Goal: Book appointment/travel/reservation

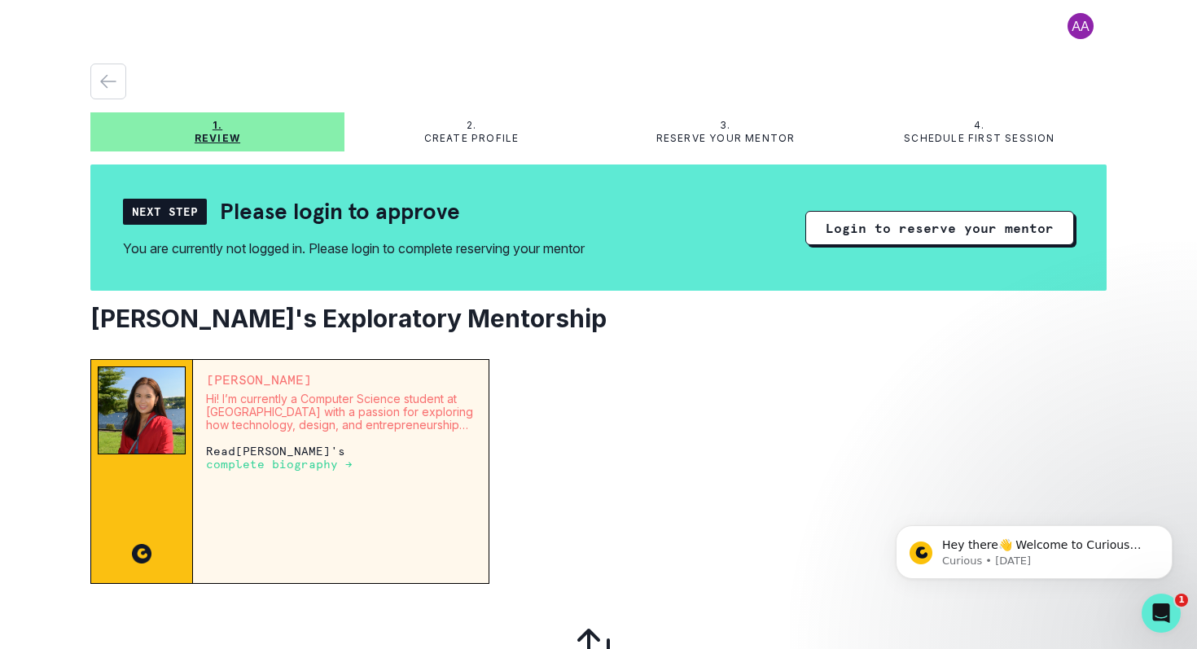
click at [287, 468] on p "complete biography →" at bounding box center [279, 464] width 147 height 13
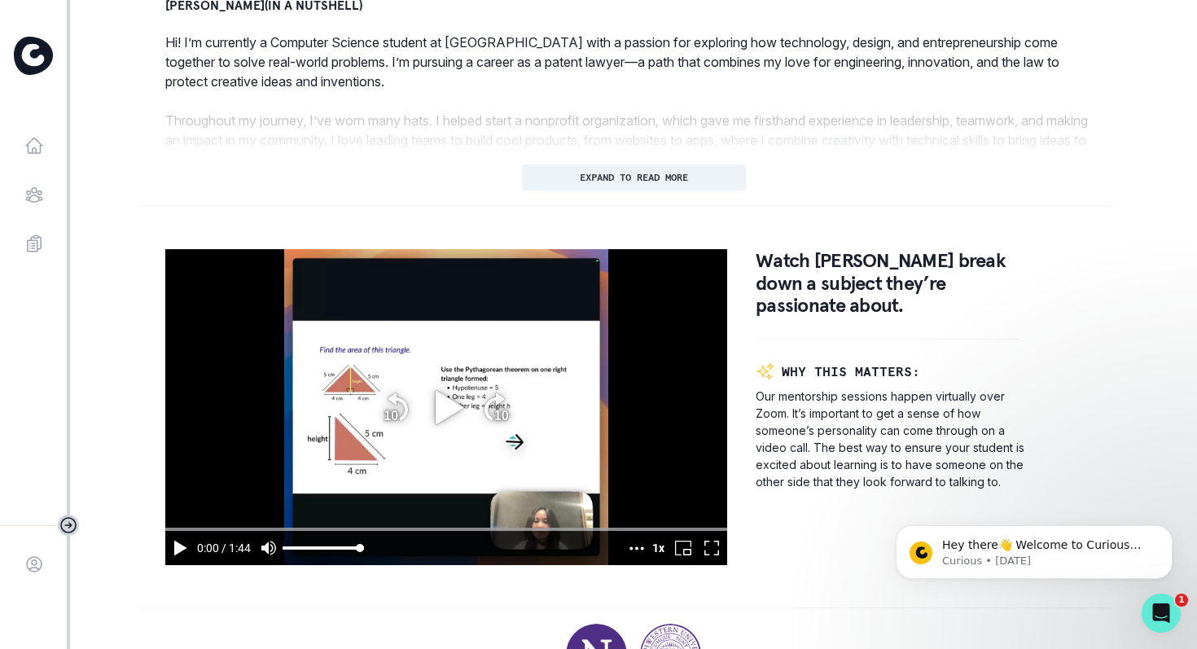
scroll to position [956, 0]
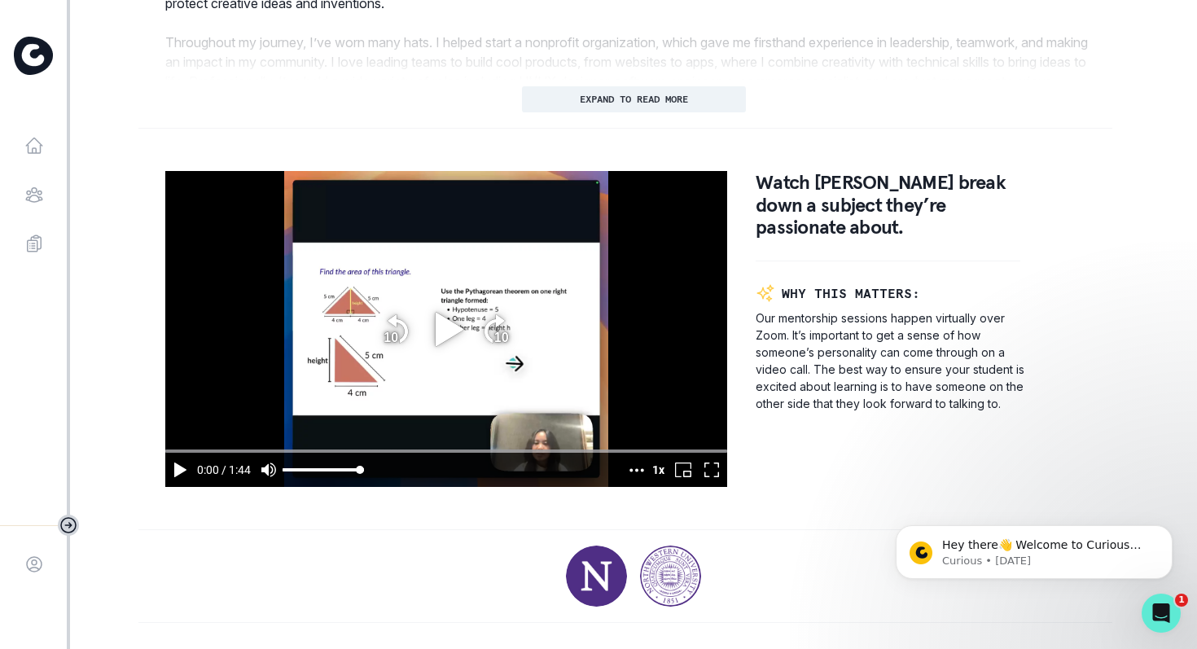
click at [444, 337] on icon "play" at bounding box center [449, 328] width 28 height 33
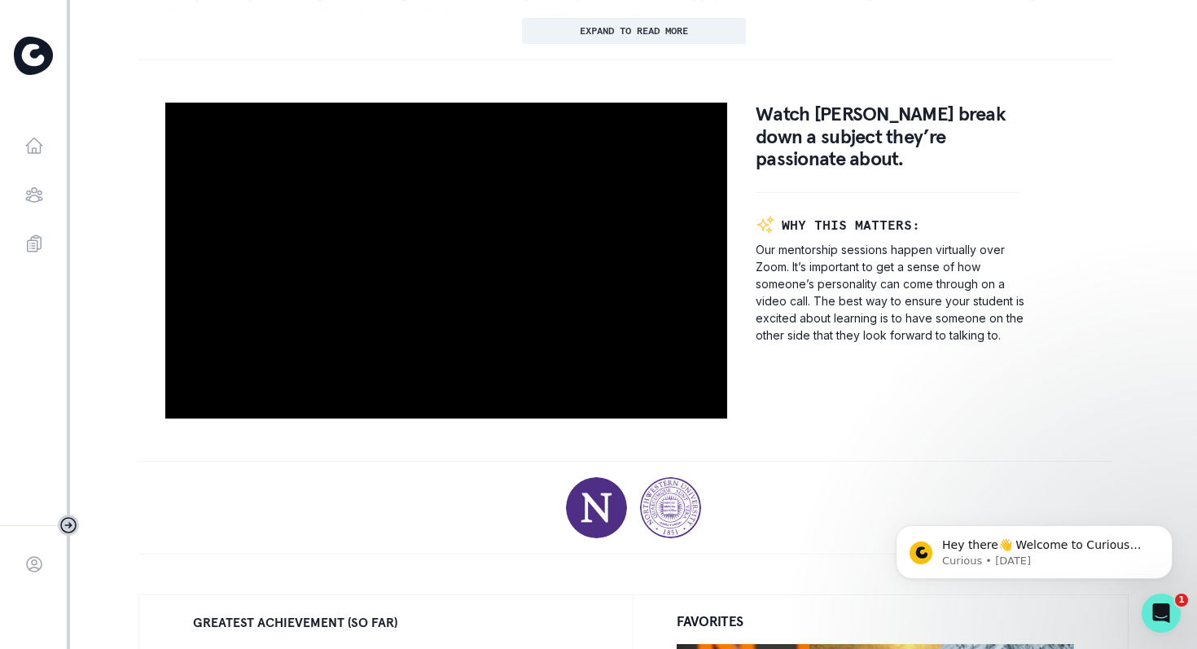
scroll to position [1013, 0]
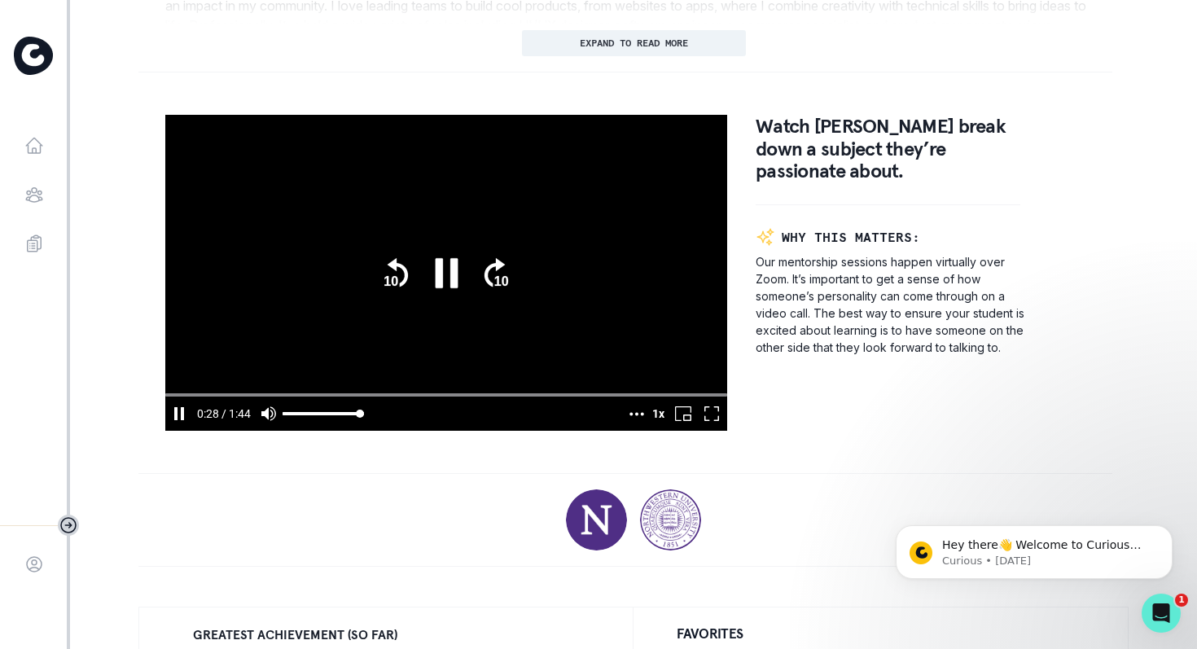
click at [490, 270] on icon ".text{font-size:8px;font-family:Arial-BoldMT, Arial;font-weight:700;} 10" at bounding box center [496, 272] width 33 height 39
click at [167, 426] on media-play-button "pause" at bounding box center [179, 414] width 28 height 34
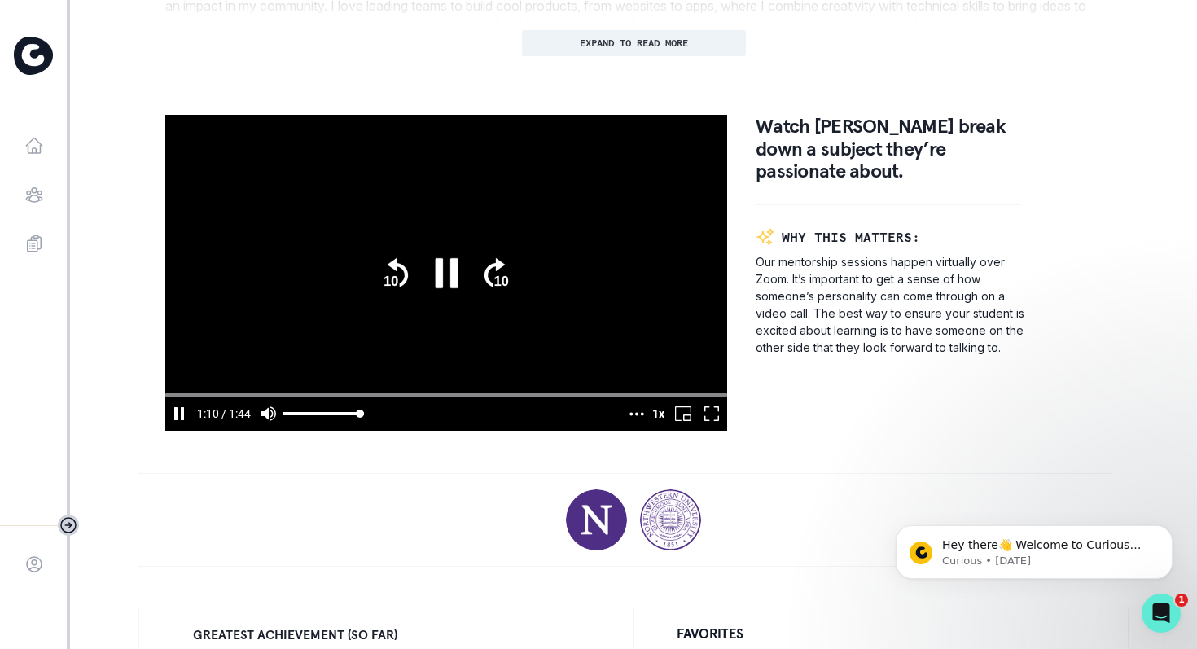
type input "70.949891"
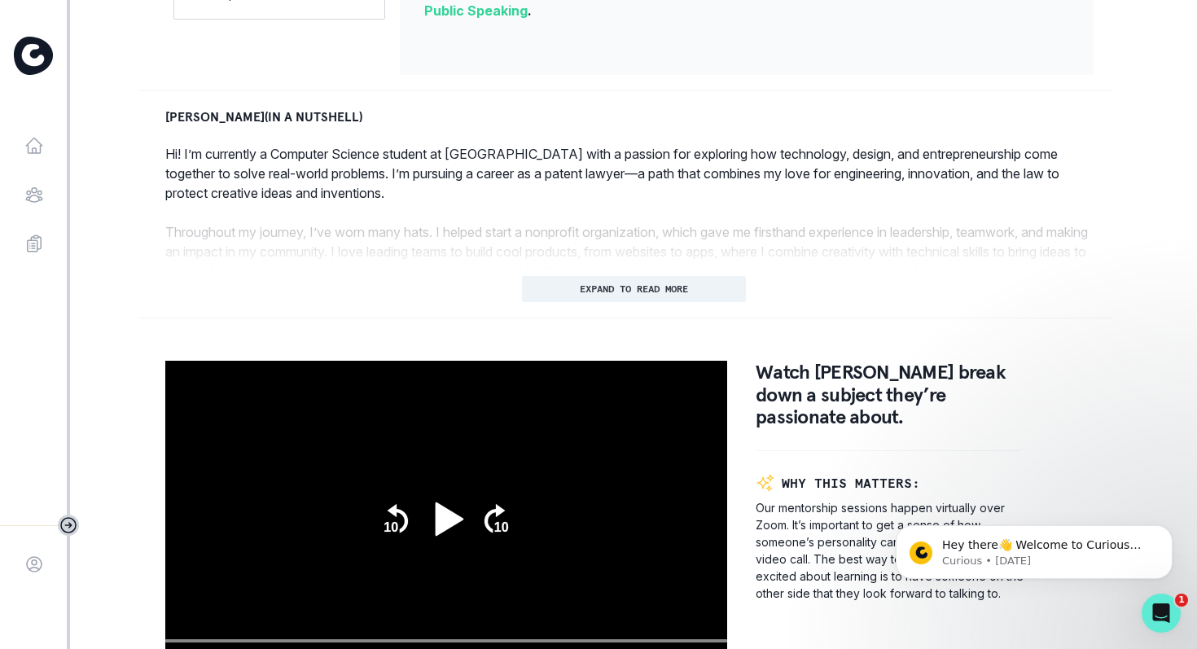
scroll to position [826, 0]
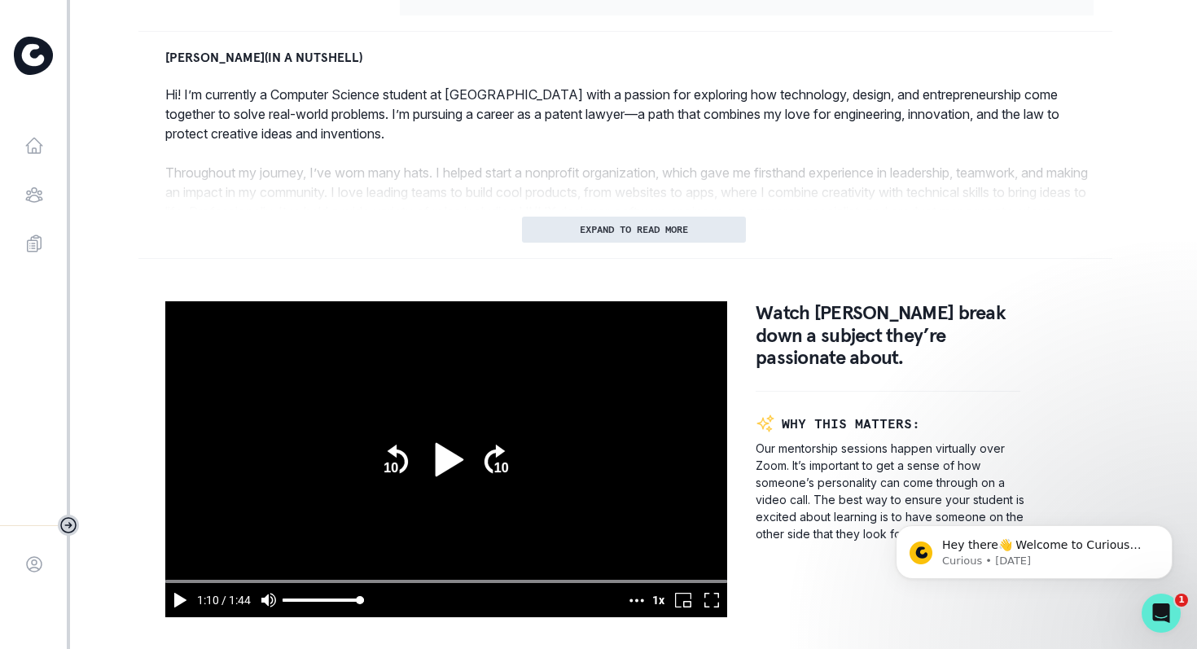
click at [631, 235] on p "EXPAND TO READ MORE" at bounding box center [634, 229] width 108 height 11
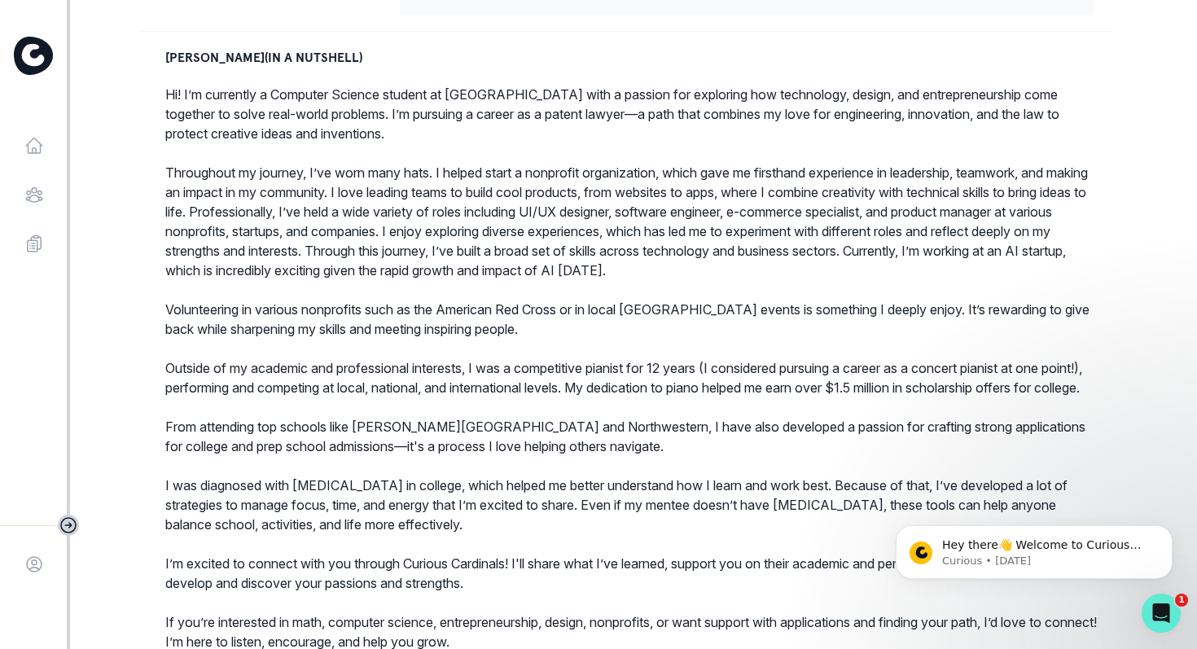
click at [757, 279] on p "Throughout my journey, I’ve worn many hats. I helped start a nonprofit organiza…" at bounding box center [633, 221] width 937 height 117
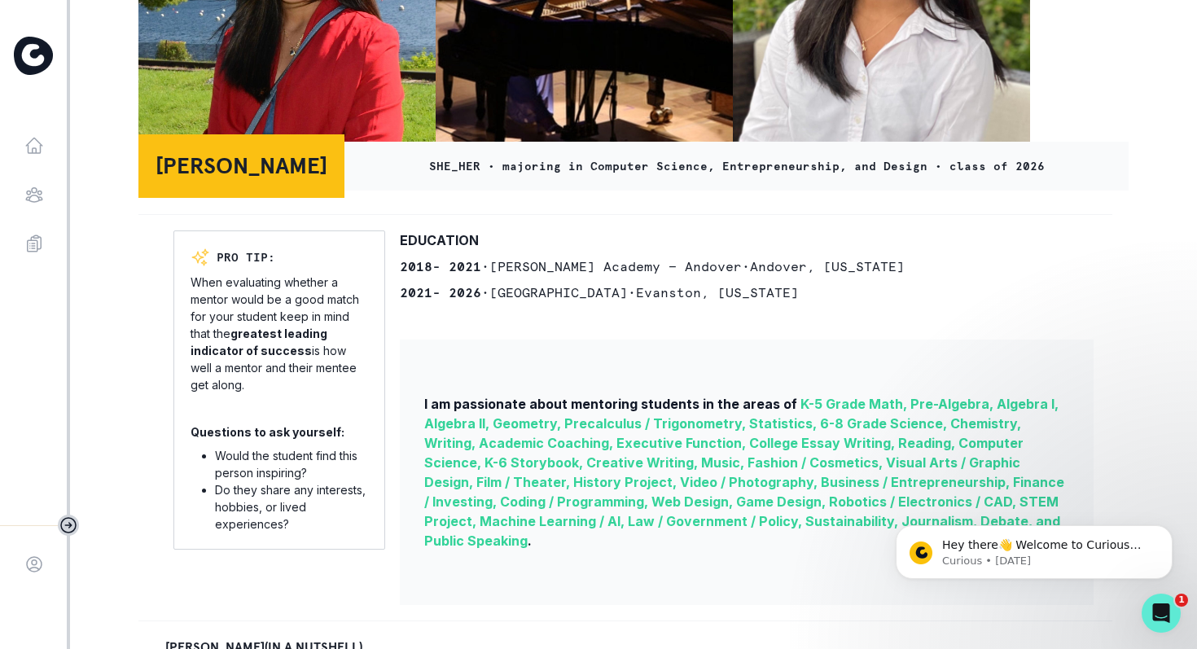
scroll to position [261, 0]
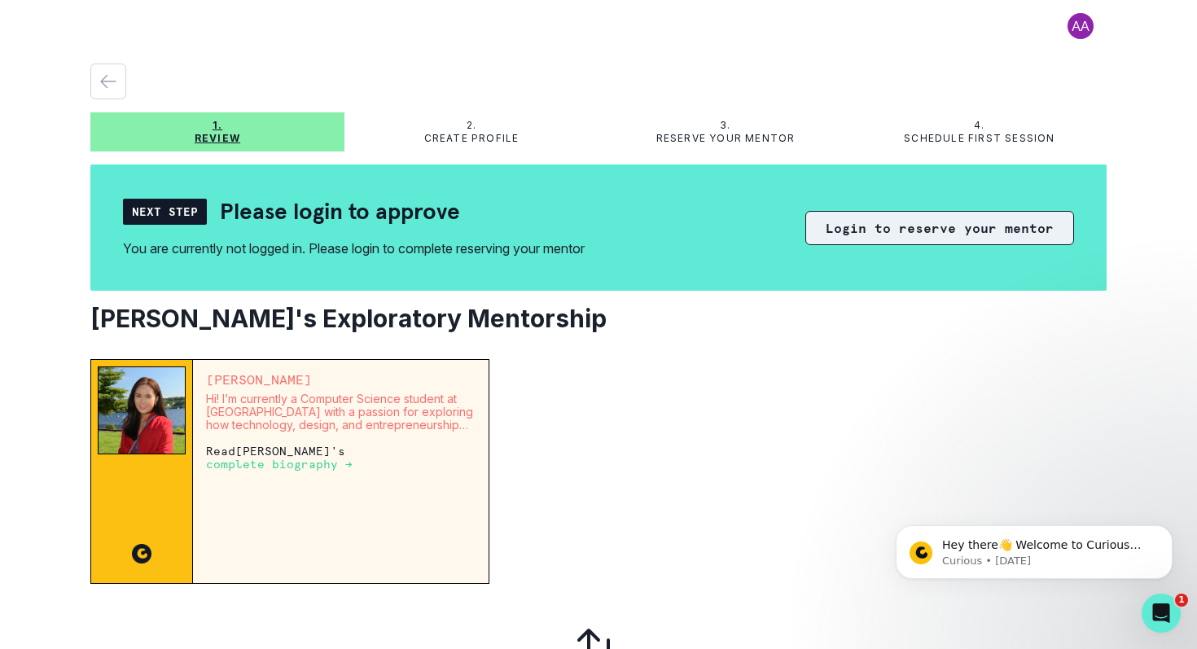
click at [951, 226] on button "Login to reserve your mentor" at bounding box center [940, 228] width 269 height 34
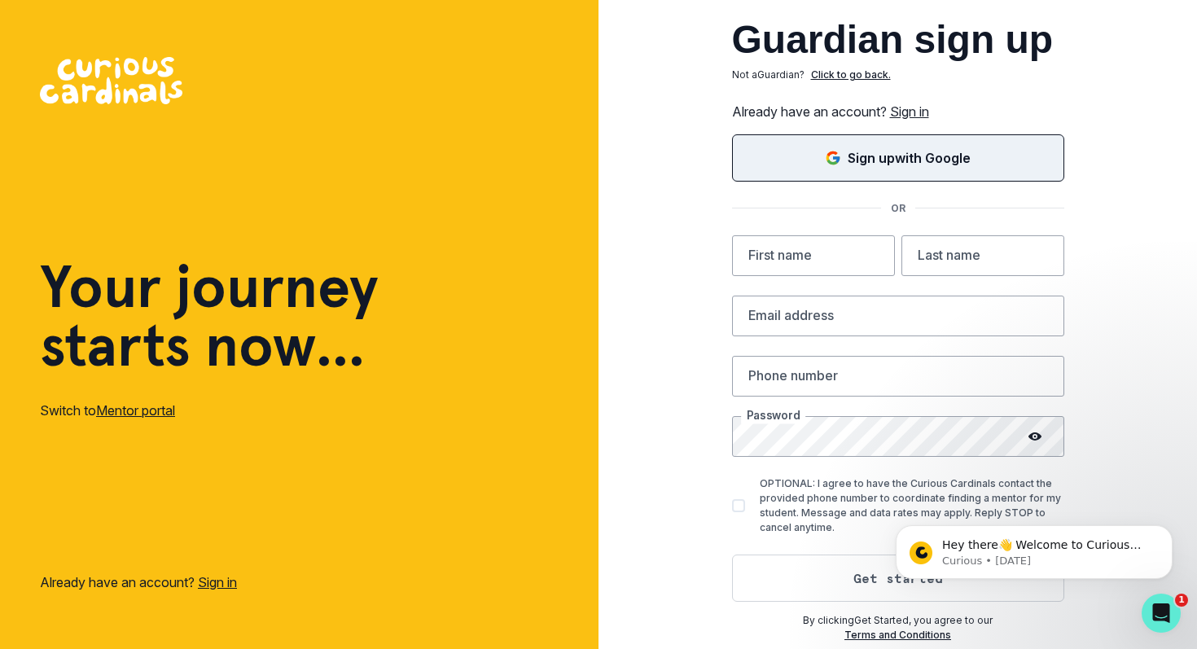
click at [905, 165] on p "Sign up with Google" at bounding box center [909, 158] width 123 height 20
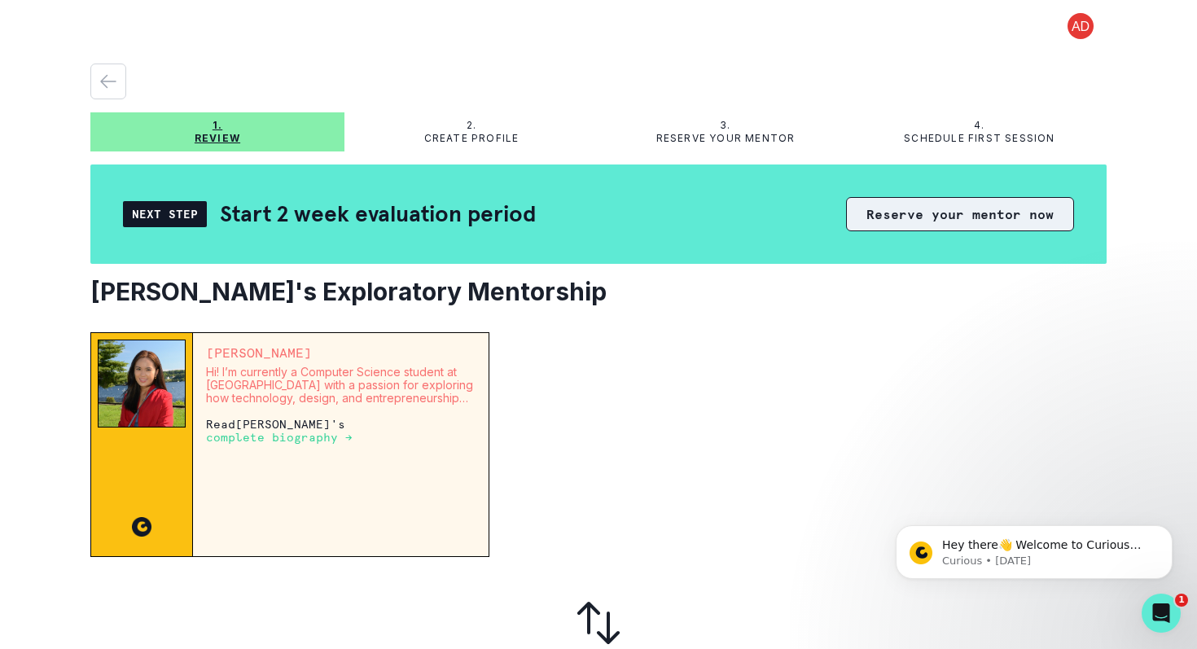
click at [925, 220] on button "Reserve your mentor now" at bounding box center [960, 214] width 228 height 34
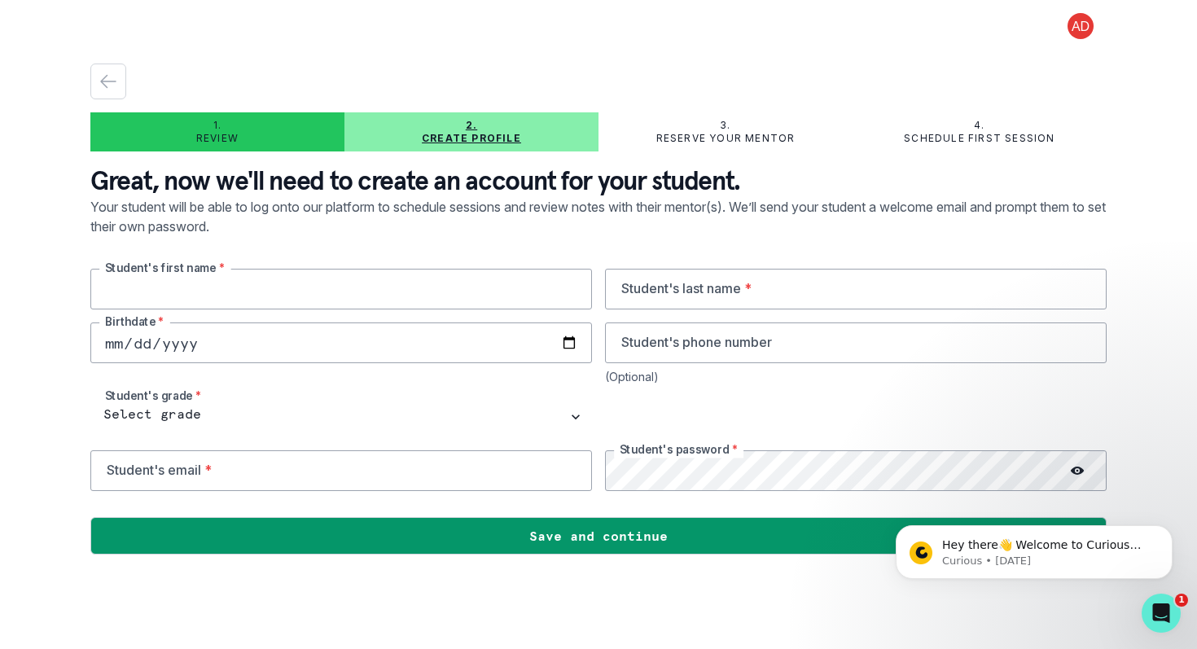
click at [292, 298] on input "text" at bounding box center [341, 289] width 502 height 41
type input "Naiya"
type input "[PERSON_NAME]"
type input "[DATE]"
click at [259, 481] on input "email" at bounding box center [341, 470] width 502 height 41
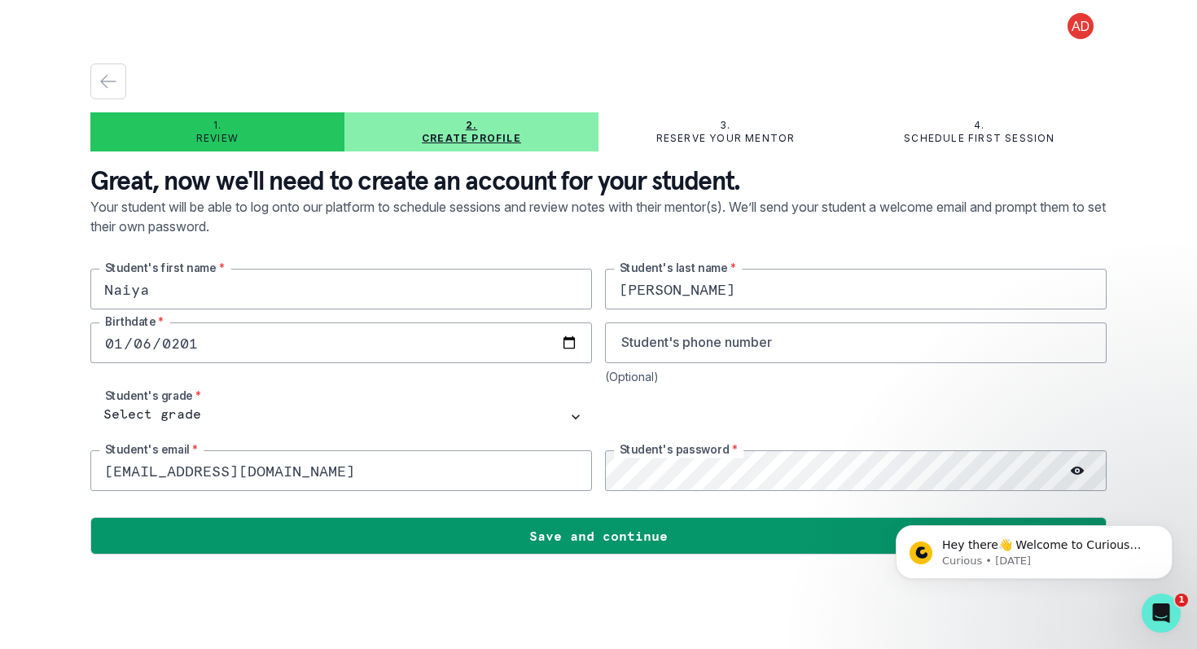
type input "[EMAIL_ADDRESS][DOMAIN_NAME]"
click at [1073, 473] on icon at bounding box center [1077, 470] width 13 height 13
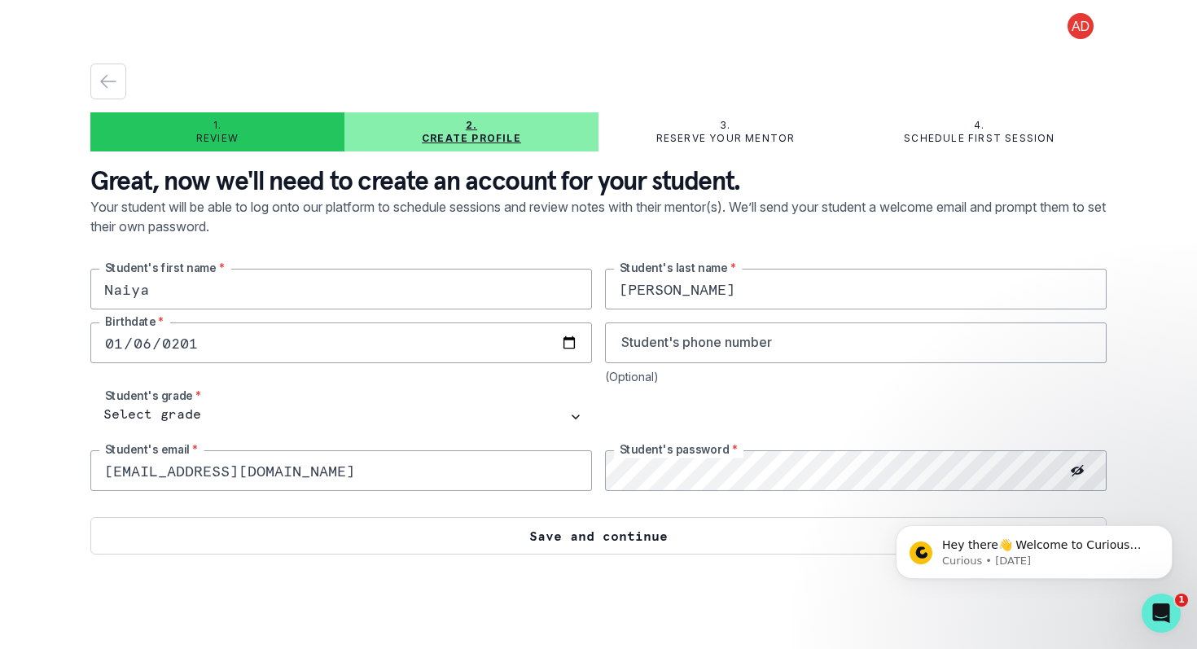
click at [577, 543] on button "Save and continue" at bounding box center [598, 535] width 1017 height 37
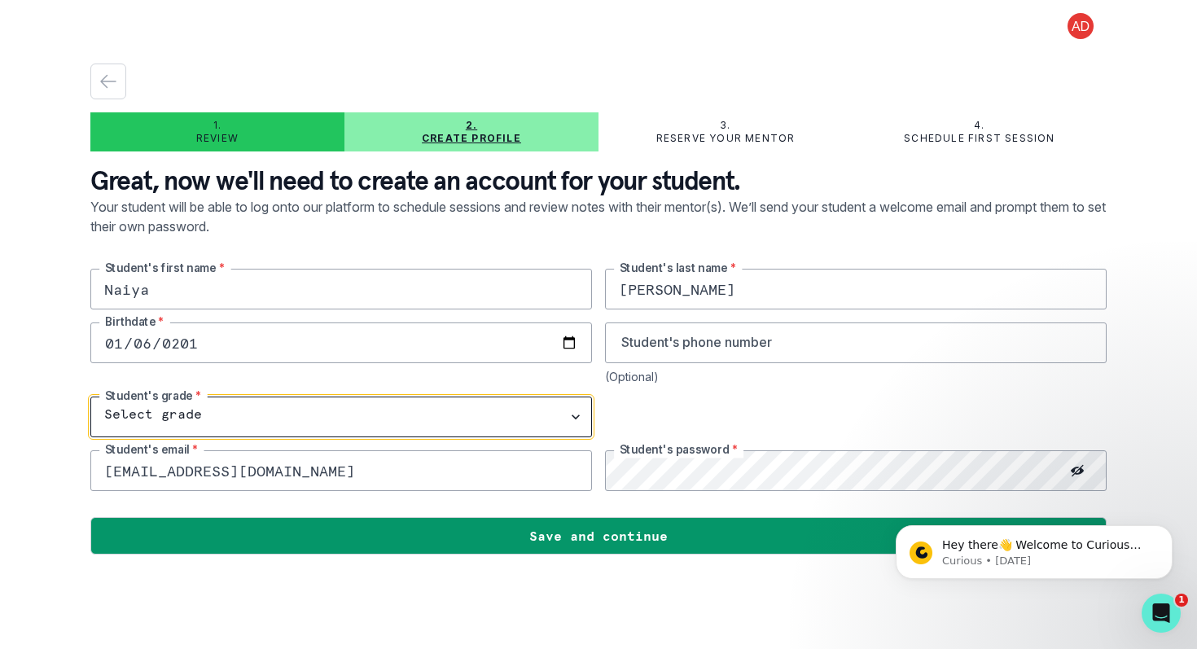
click at [441, 428] on select "Select grade 1st Grade 2nd Grade 3rd Grade 4th Grade 5th Grade 6th Grade 7th Gr…" at bounding box center [341, 417] width 502 height 41
select select "7th Grade"
click at [90, 397] on select "Select grade 1st Grade 2nd Grade 3rd Grade 4th Grade 5th Grade 6th Grade 7th Gr…" at bounding box center [341, 417] width 502 height 41
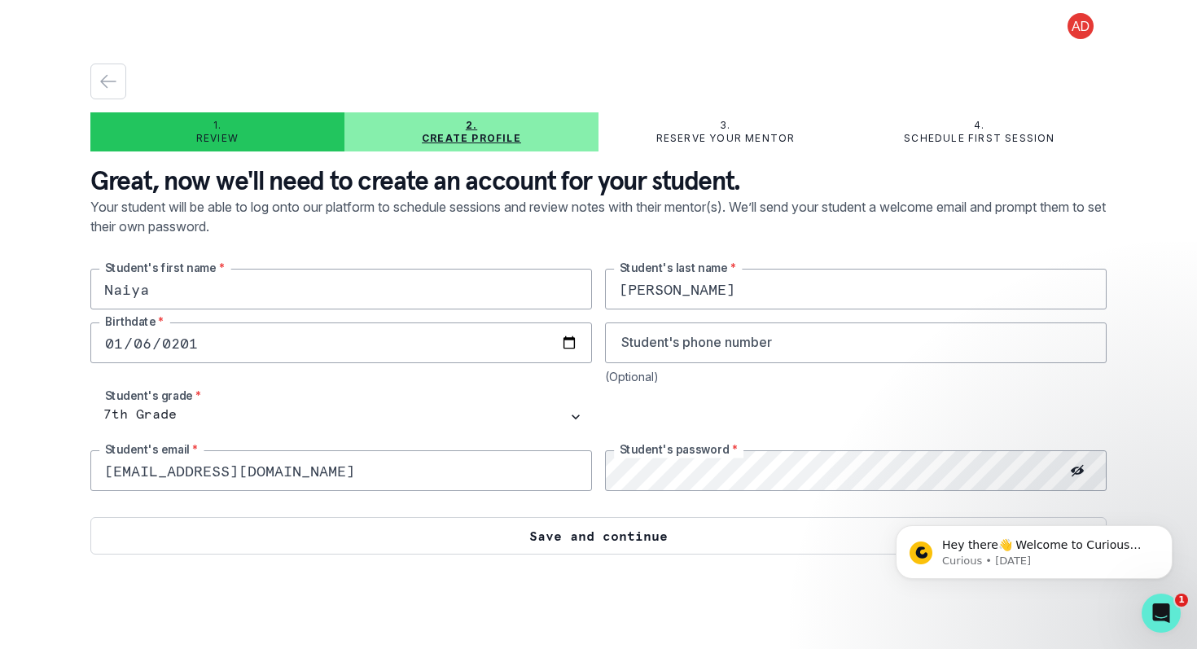
click at [560, 541] on button "Save and continue" at bounding box center [598, 535] width 1017 height 37
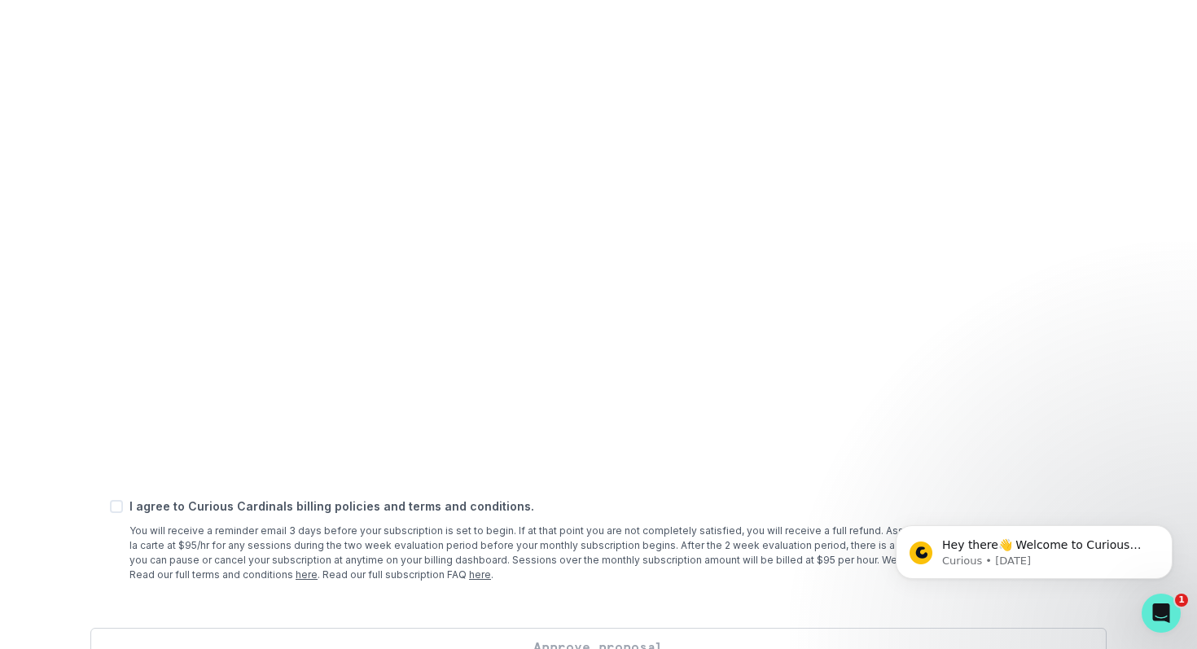
scroll to position [568, 0]
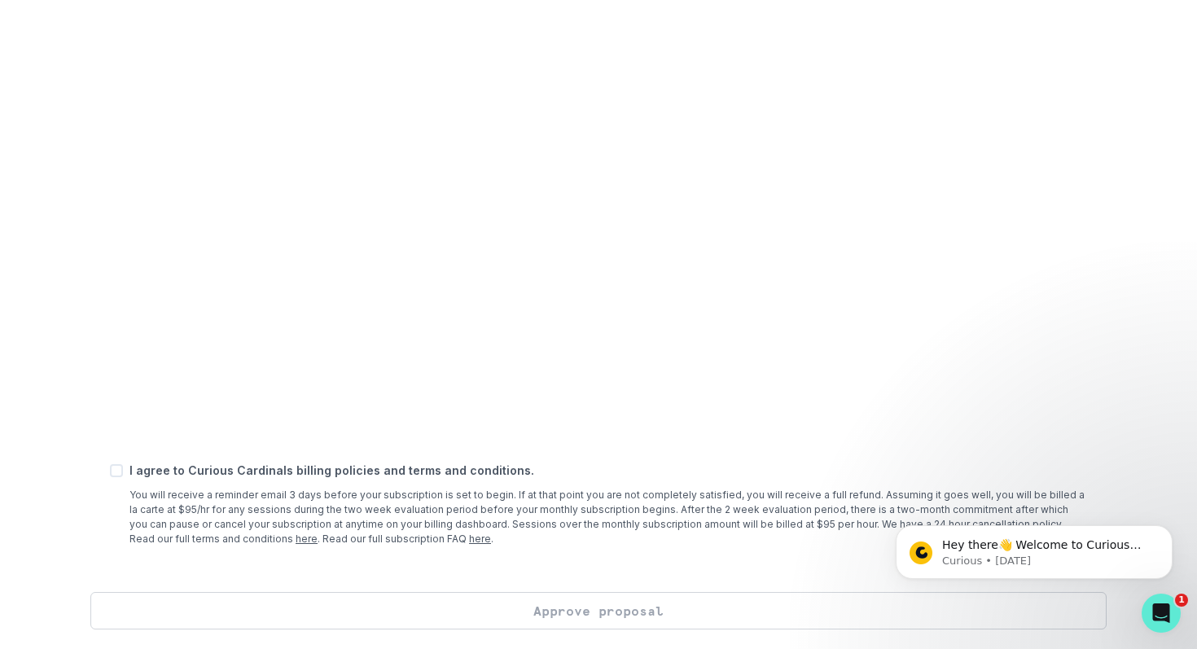
click at [116, 476] on span at bounding box center [116, 470] width 13 height 13
click at [110, 472] on input "checkbox" at bounding box center [109, 471] width 1 height 1
checkbox input "true"
click at [596, 614] on button "Approve proposal" at bounding box center [598, 610] width 1017 height 37
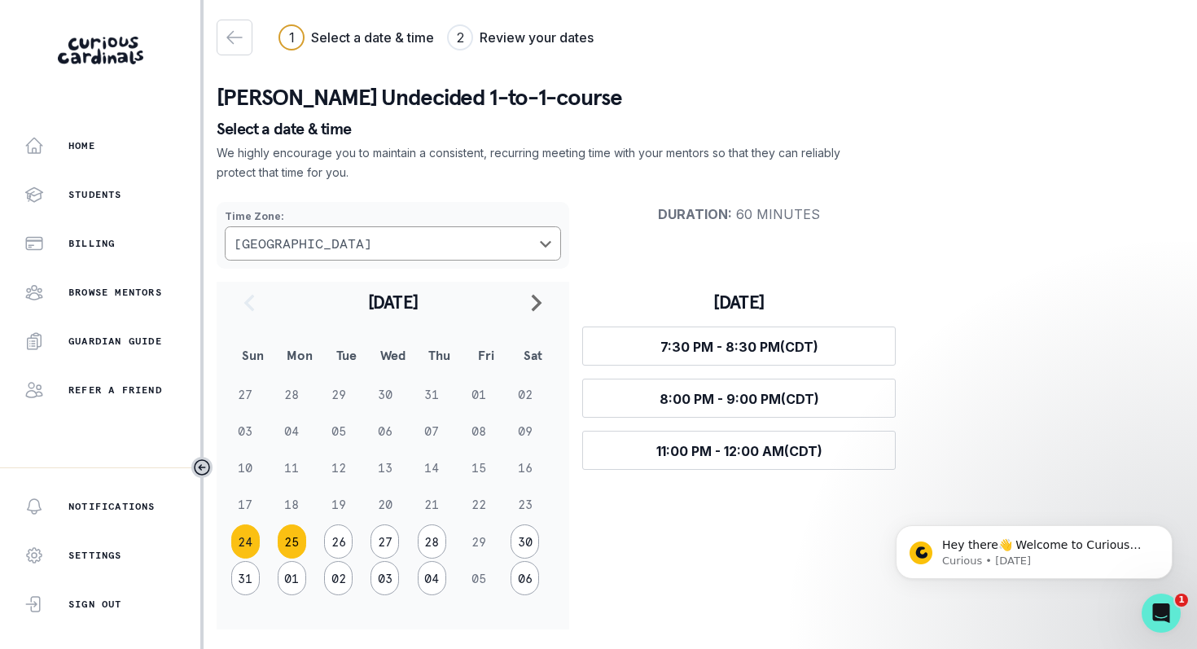
click at [287, 546] on button "25" at bounding box center [292, 542] width 29 height 34
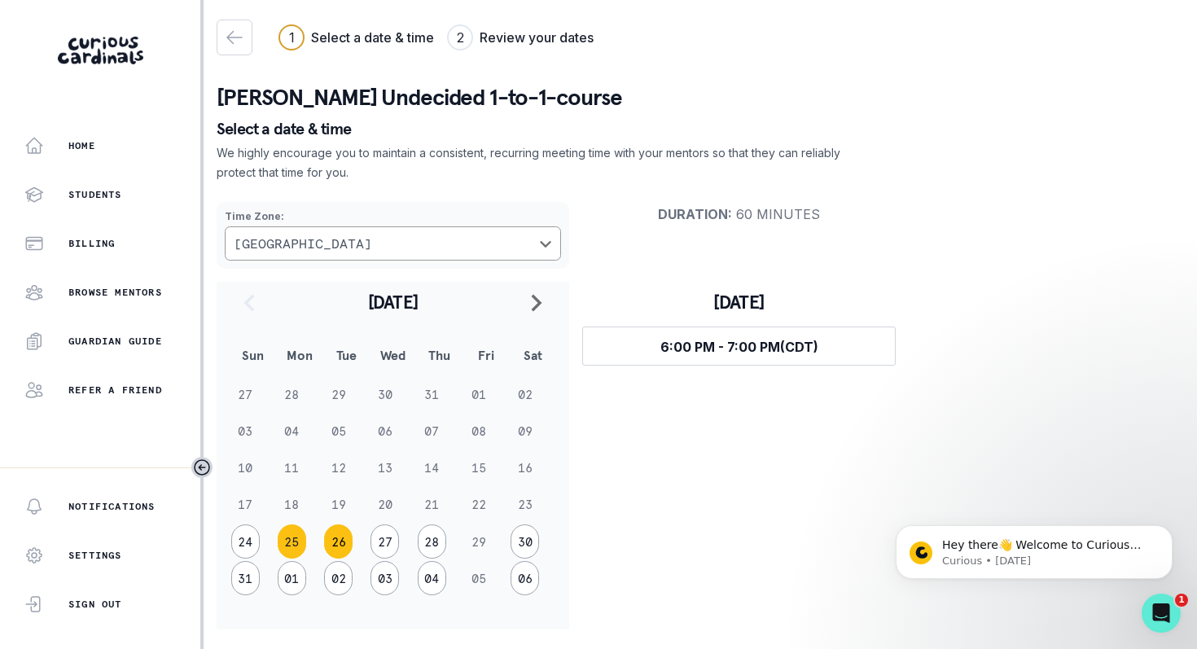
click at [339, 540] on button "26" at bounding box center [338, 542] width 29 height 34
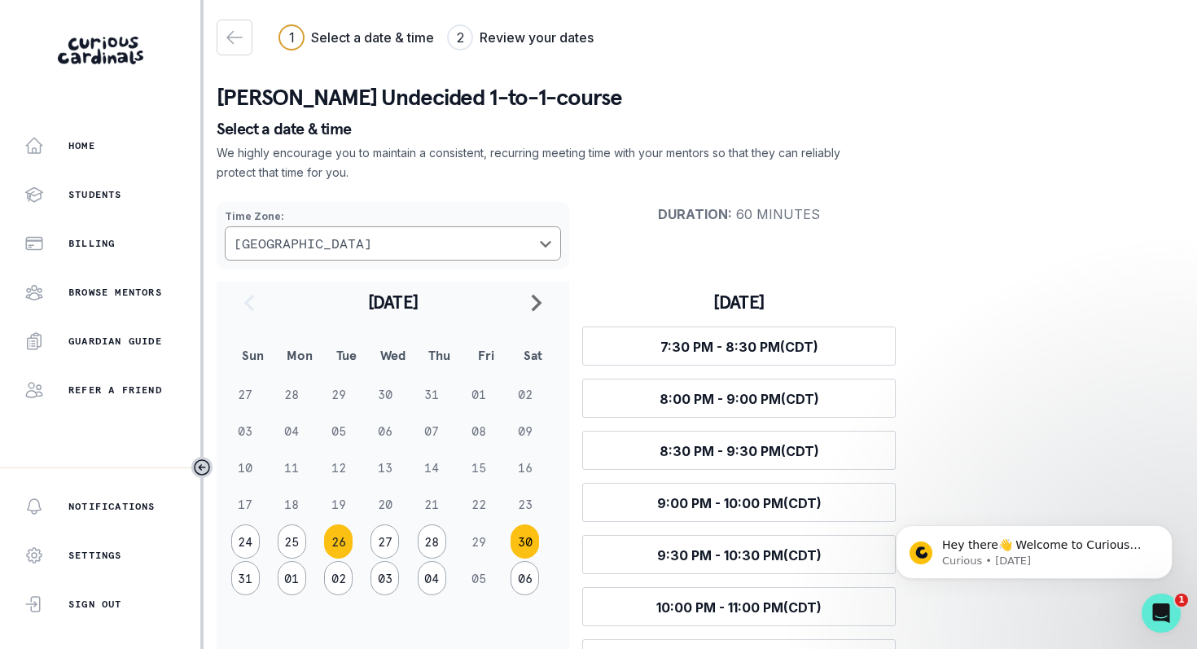
click at [523, 543] on button "30" at bounding box center [525, 542] width 29 height 34
click at [245, 537] on button "24" at bounding box center [245, 542] width 29 height 34
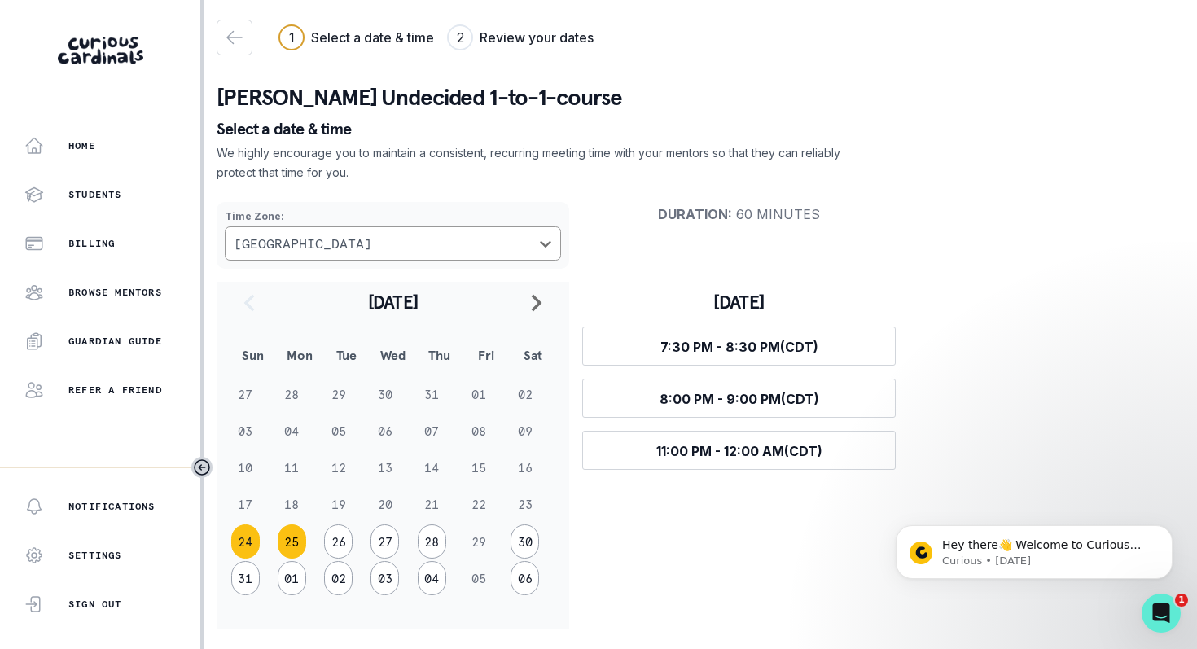
click at [291, 538] on button "25" at bounding box center [292, 542] width 29 height 34
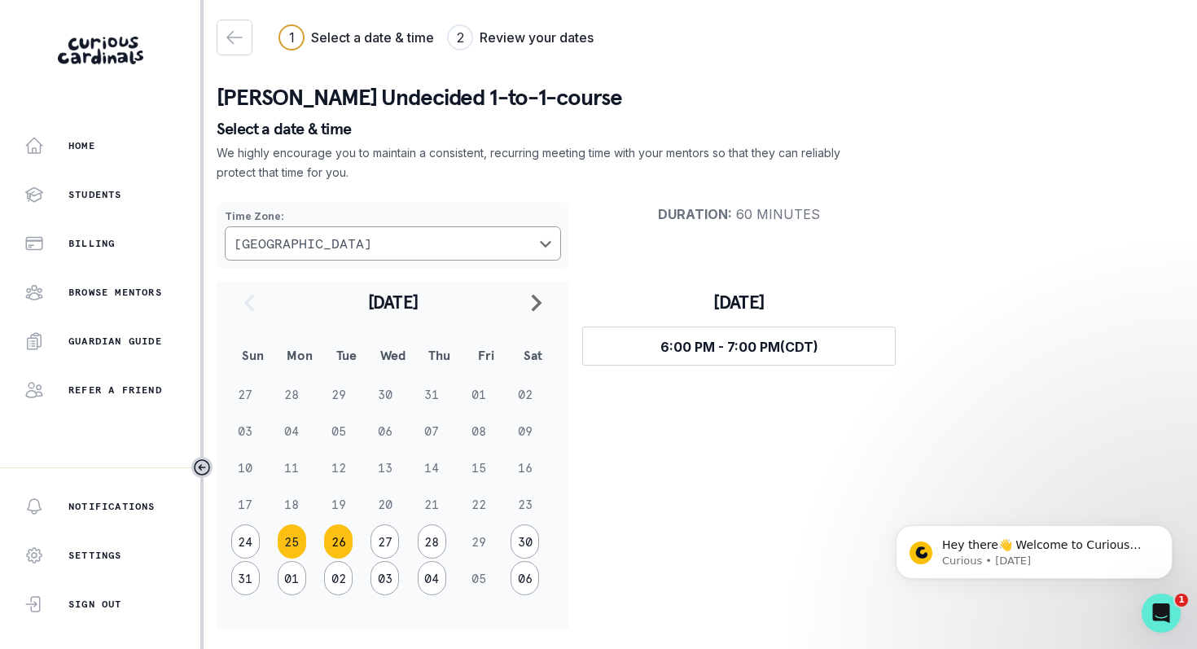
click at [342, 547] on button "26" at bounding box center [338, 542] width 29 height 34
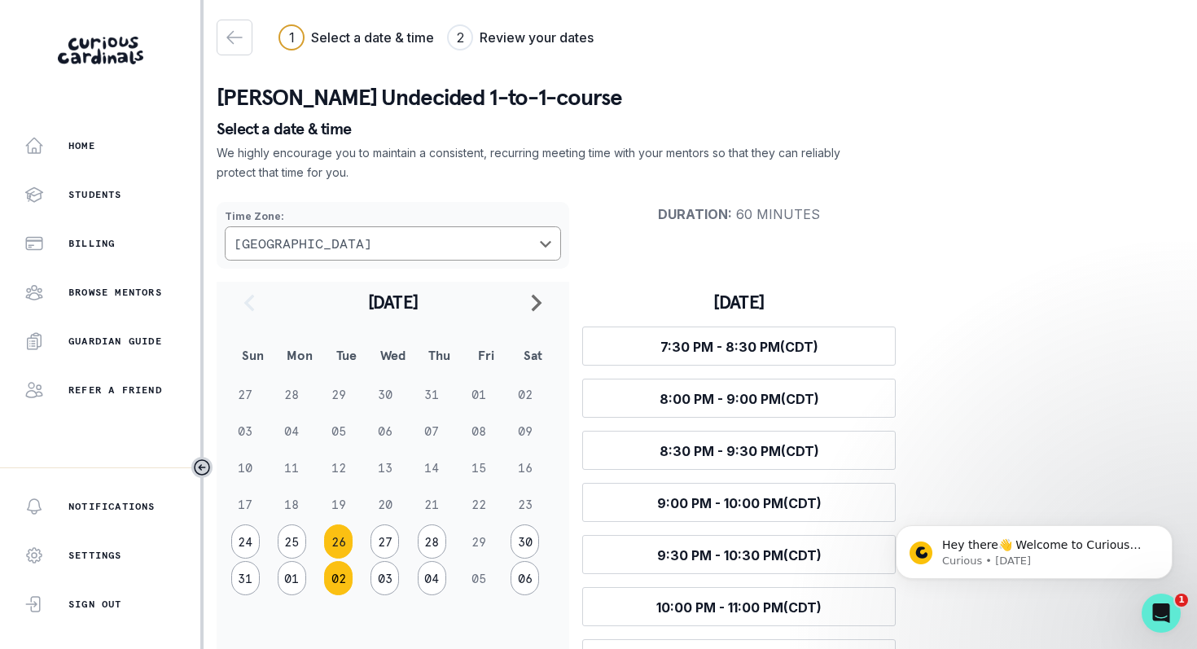
click at [335, 572] on button "02" at bounding box center [338, 578] width 29 height 34
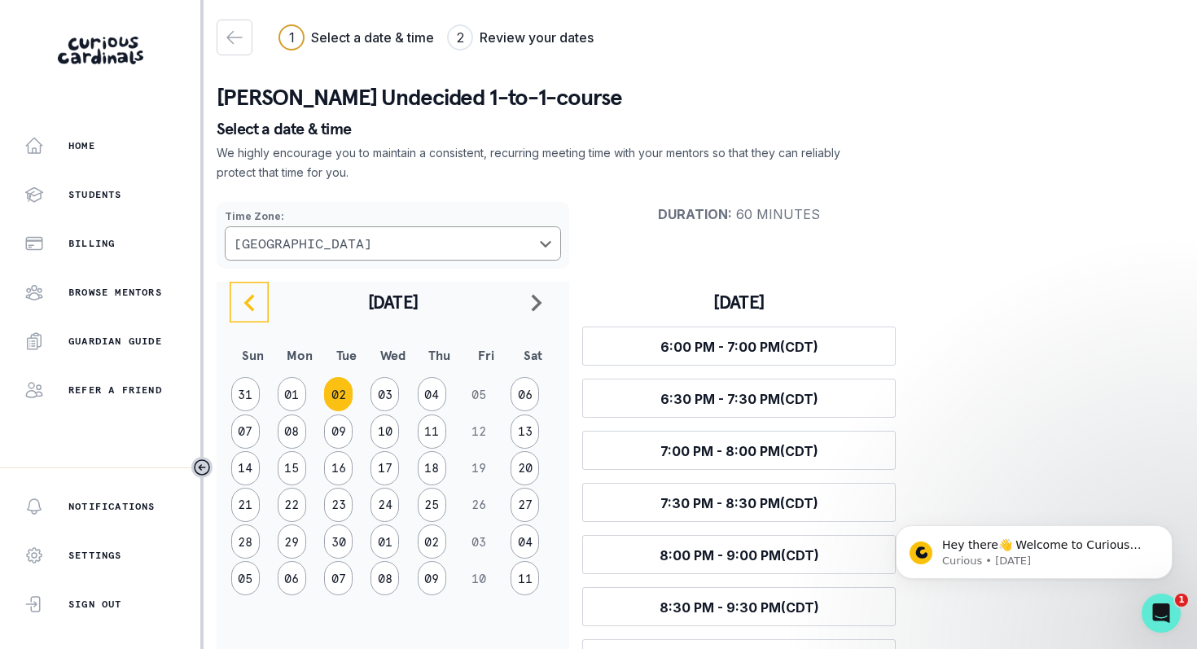
click at [248, 302] on icon "navigate to previous month" at bounding box center [249, 302] width 11 height 17
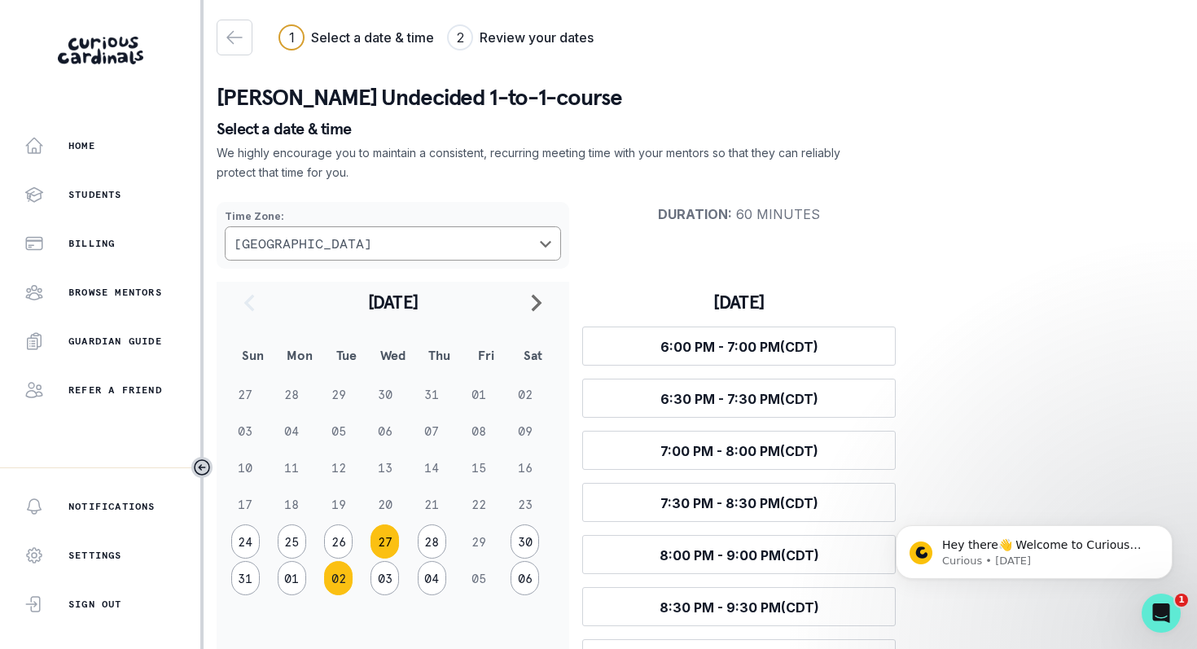
click at [393, 540] on button "27" at bounding box center [385, 542] width 29 height 34
click at [439, 540] on button "28" at bounding box center [432, 542] width 29 height 34
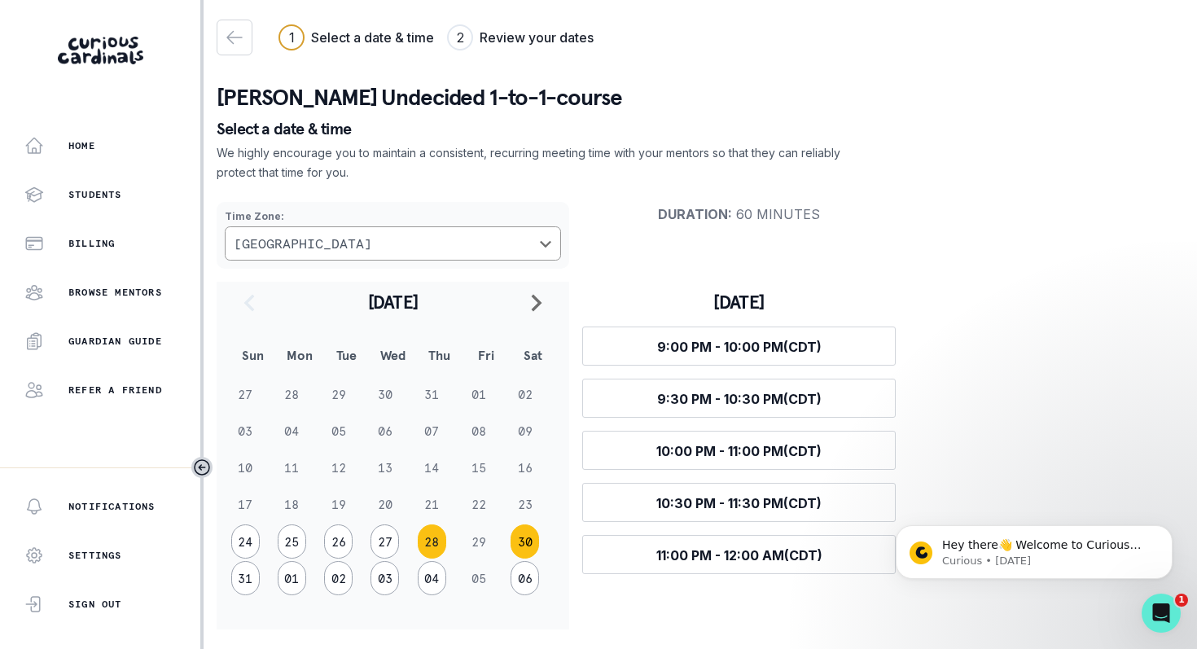
click at [527, 538] on button "30" at bounding box center [525, 542] width 29 height 34
click at [337, 542] on button "26" at bounding box center [338, 542] width 29 height 34
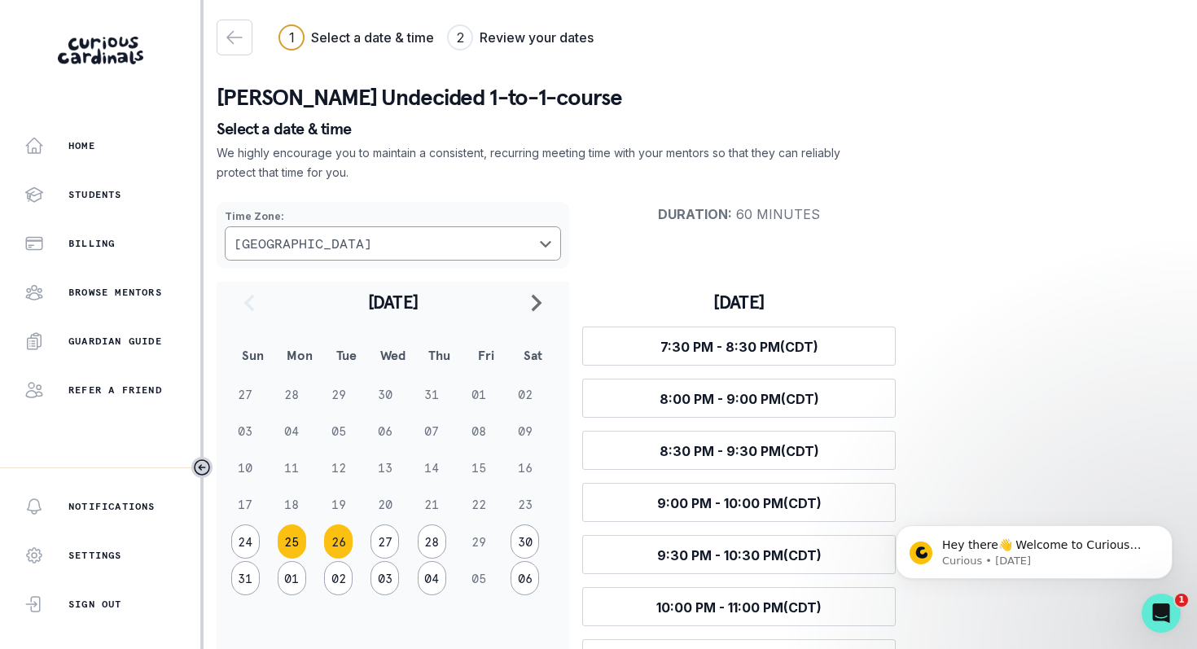
click at [288, 541] on button "25" at bounding box center [292, 542] width 29 height 34
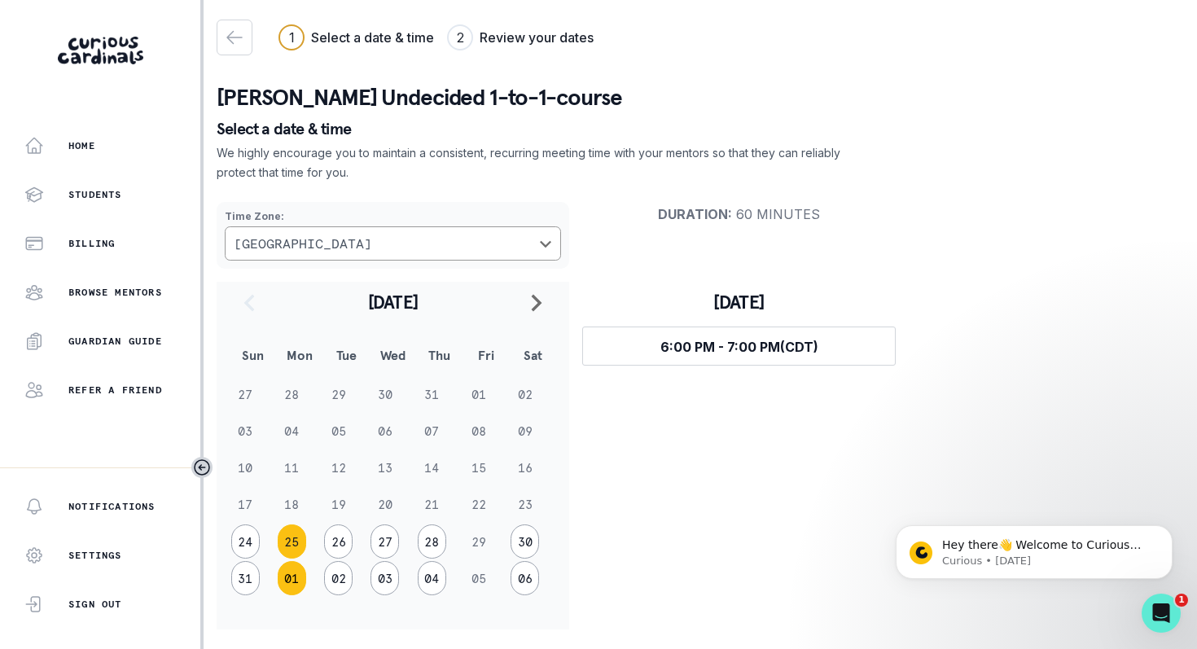
click at [297, 582] on button "01" at bounding box center [292, 578] width 29 height 34
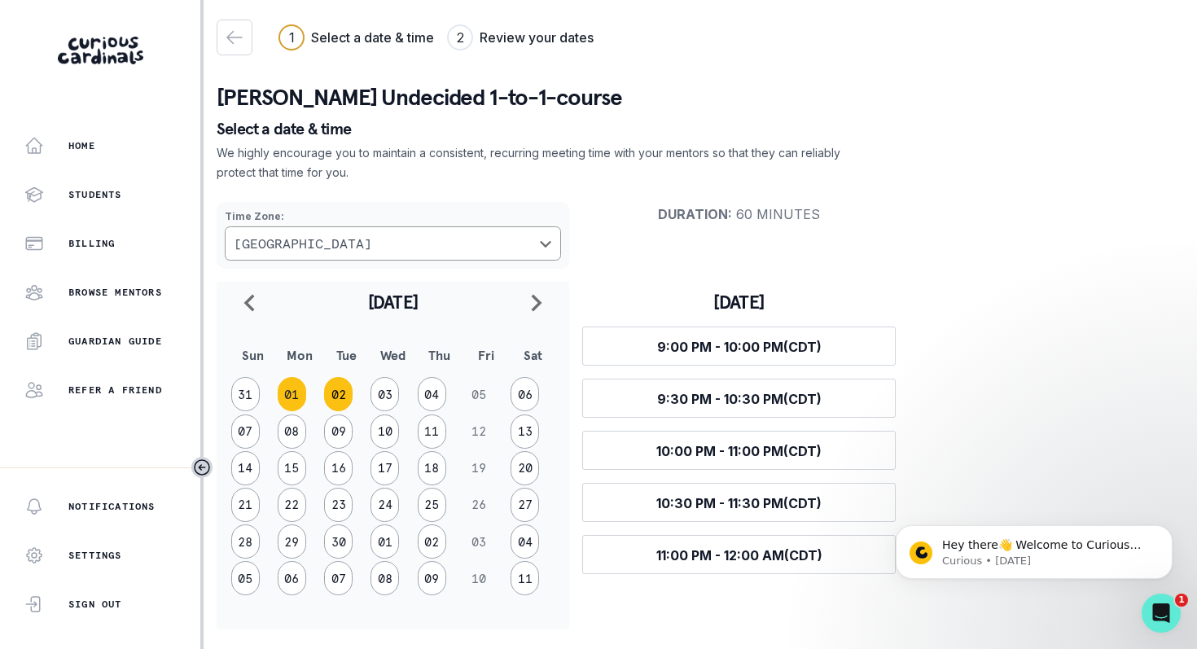
click at [340, 404] on button "02" at bounding box center [338, 394] width 29 height 34
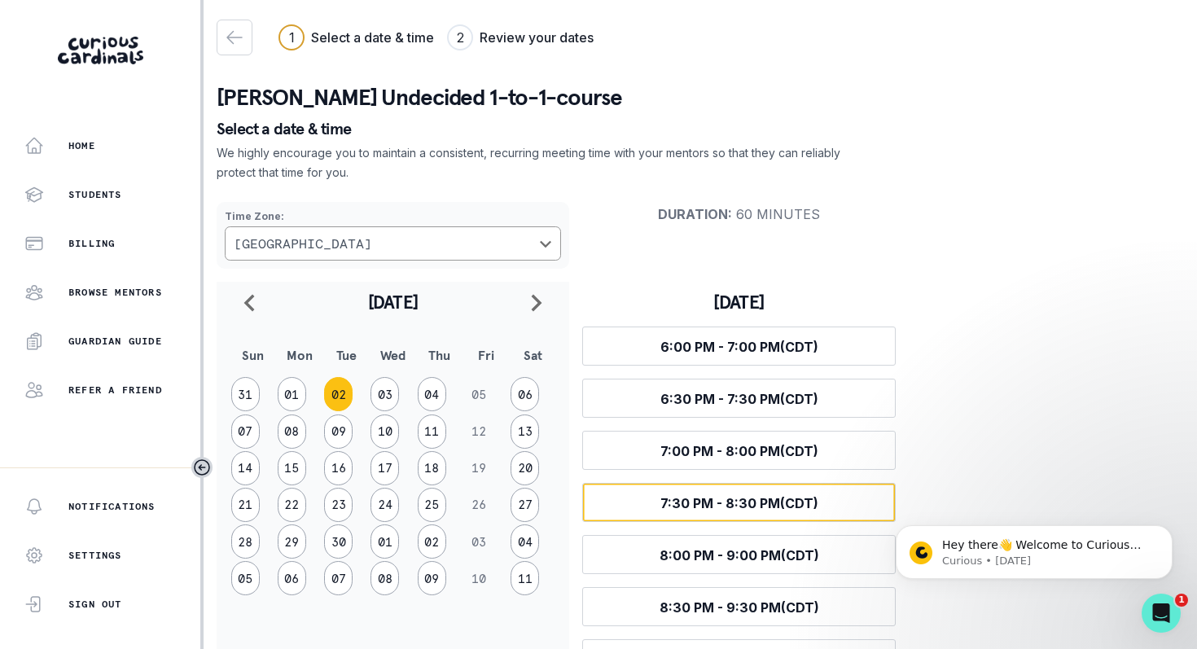
click at [745, 500] on span "7:30 PM - 8:30 PM (CDT)" at bounding box center [740, 503] width 158 height 16
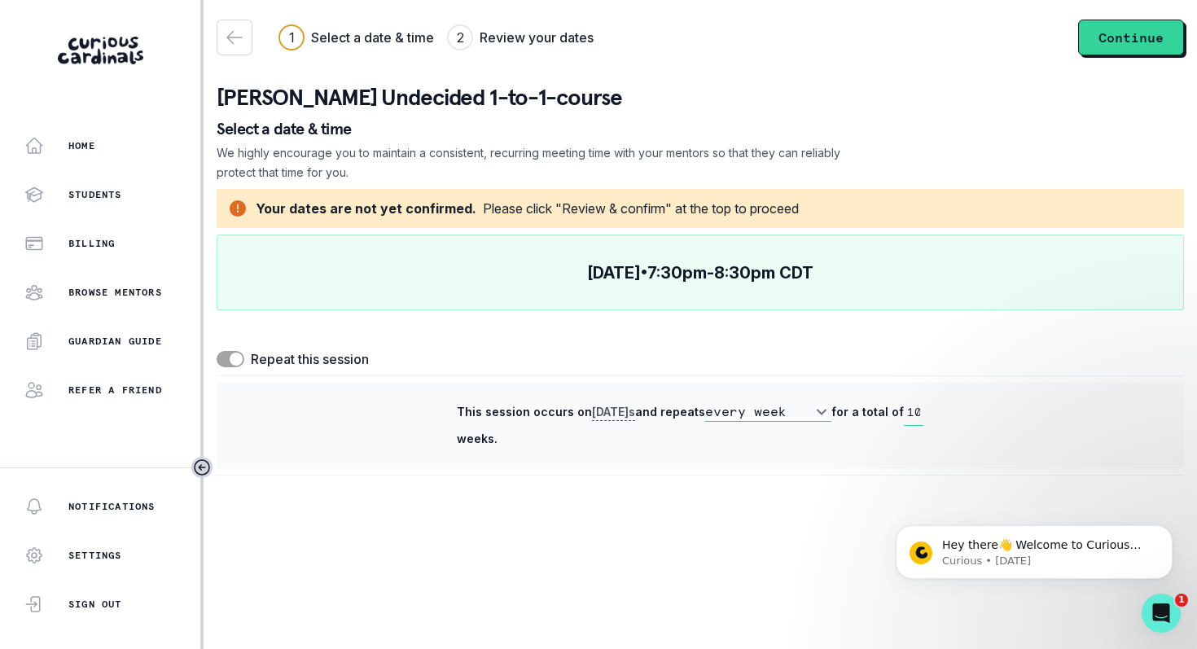
click at [230, 358] on span at bounding box center [236, 359] width 13 height 13
click at [217, 351] on input "checkbox" at bounding box center [216, 350] width 1 height 1
checkbox input "false"
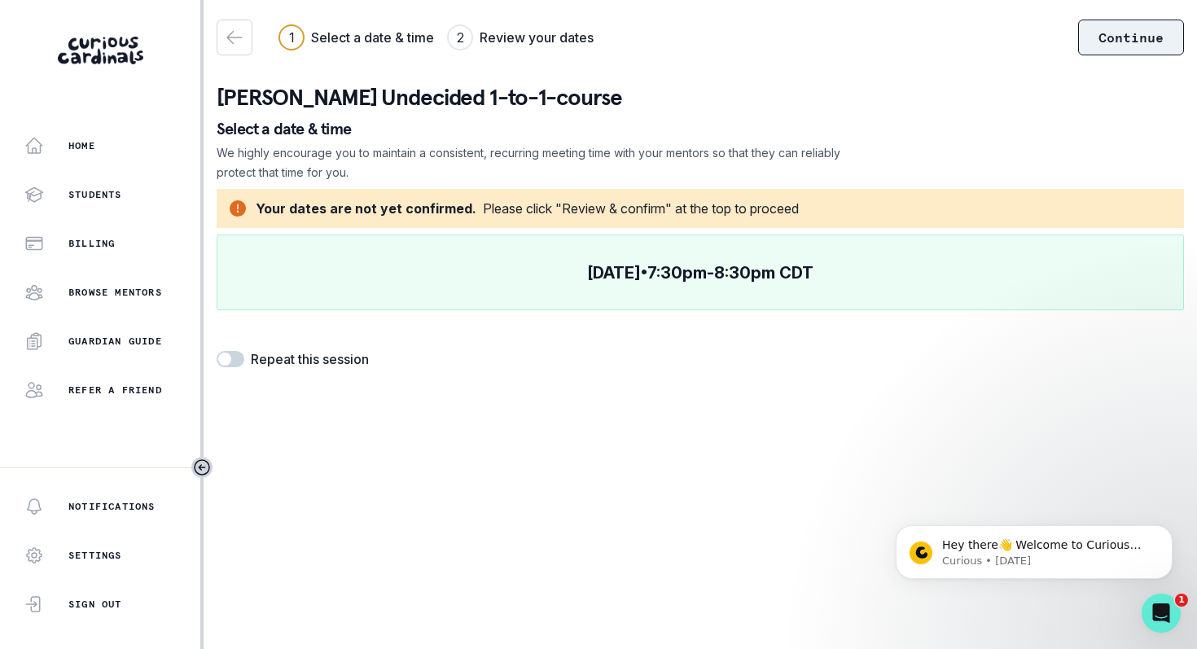
click at [1131, 42] on button "Continue" at bounding box center [1131, 38] width 106 height 36
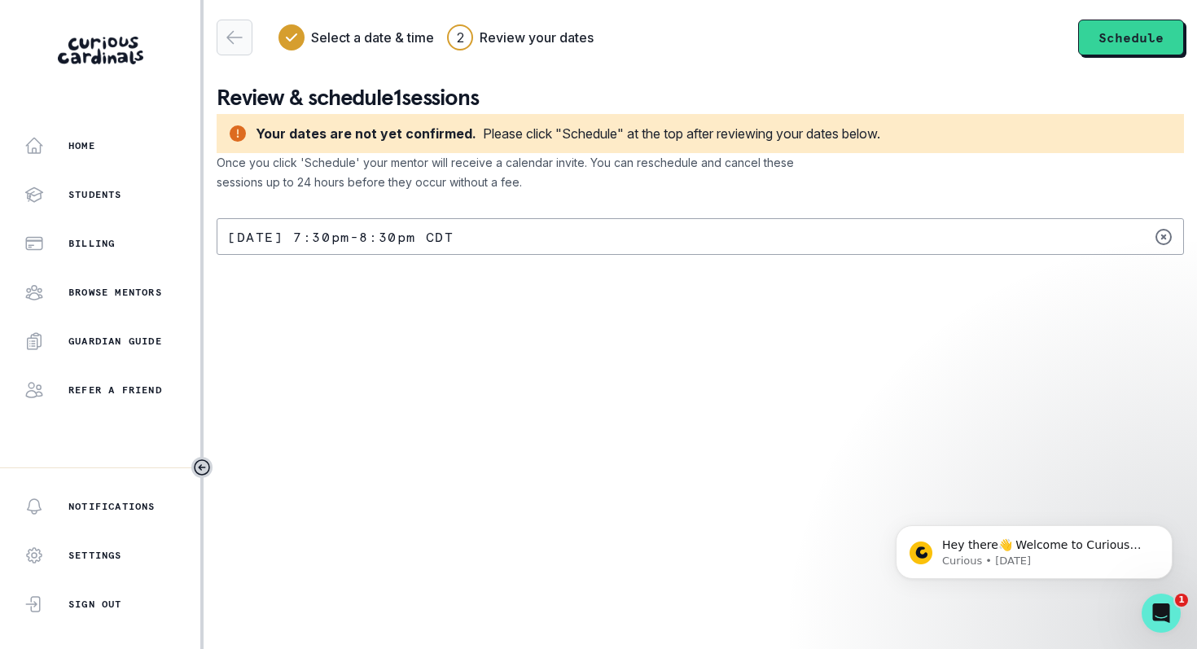
click at [249, 42] on div "button" at bounding box center [234, 38] width 34 height 20
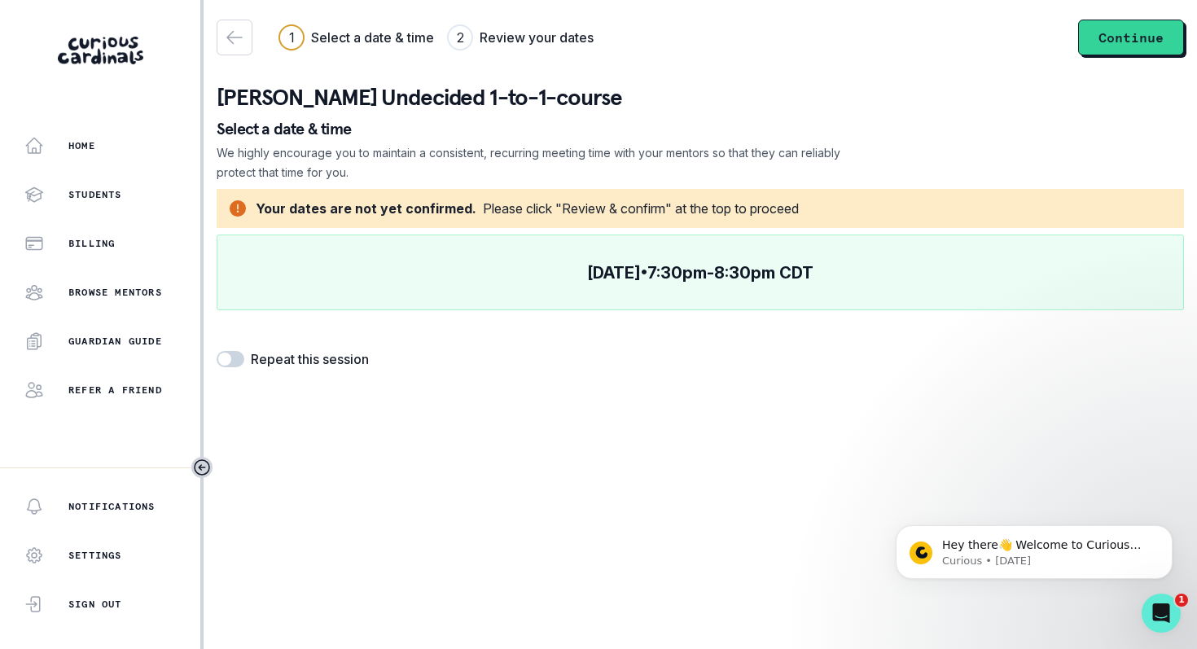
click at [234, 357] on span at bounding box center [231, 359] width 28 height 16
click at [217, 351] on input "checkbox" at bounding box center [216, 350] width 1 height 1
checkbox input "true"
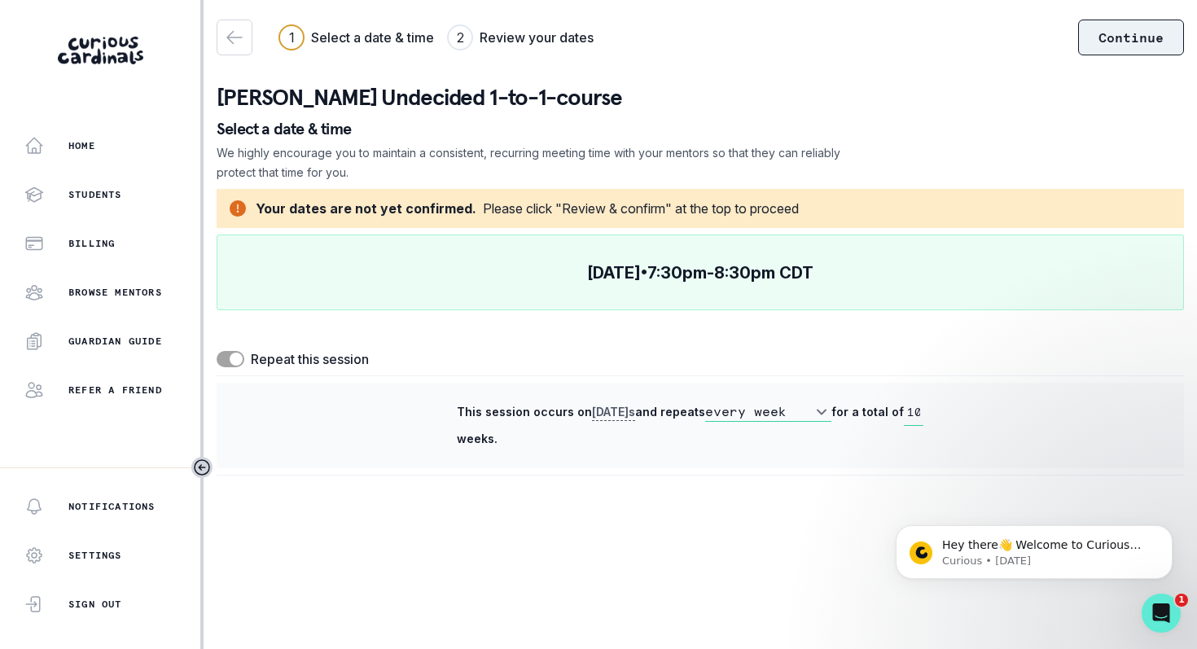
click at [1136, 40] on button "Continue" at bounding box center [1131, 38] width 106 height 36
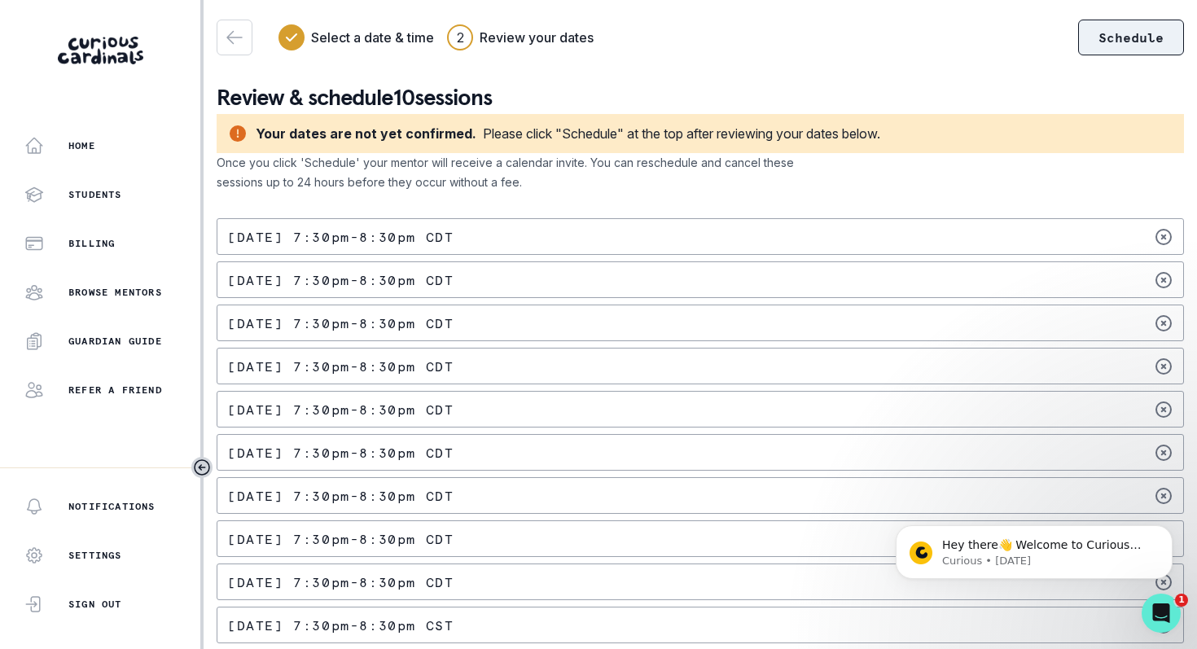
click at [1122, 42] on button "Schedule" at bounding box center [1131, 38] width 106 height 36
